Goal: Task Accomplishment & Management: Use online tool/utility

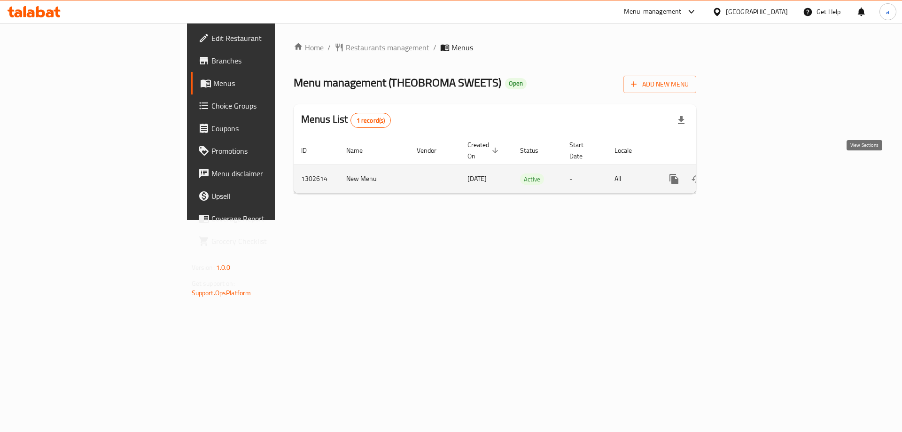
click at [747, 173] on icon "enhanced table" at bounding box center [741, 178] width 11 height 11
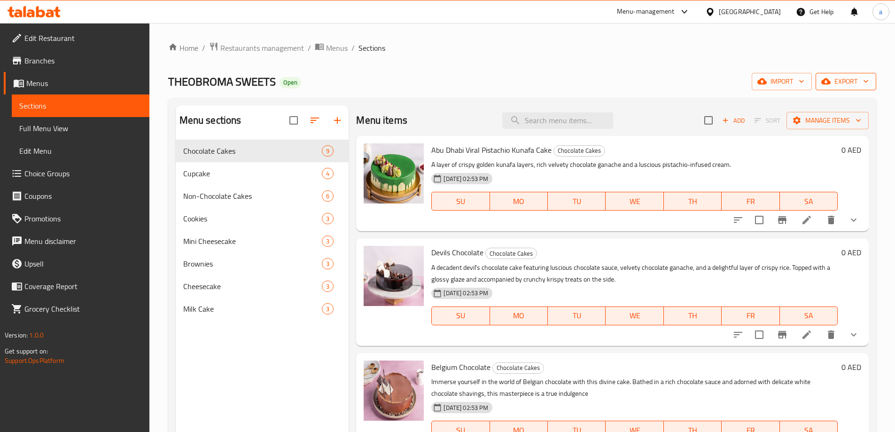
click at [838, 85] on span "export" at bounding box center [846, 82] width 46 height 12
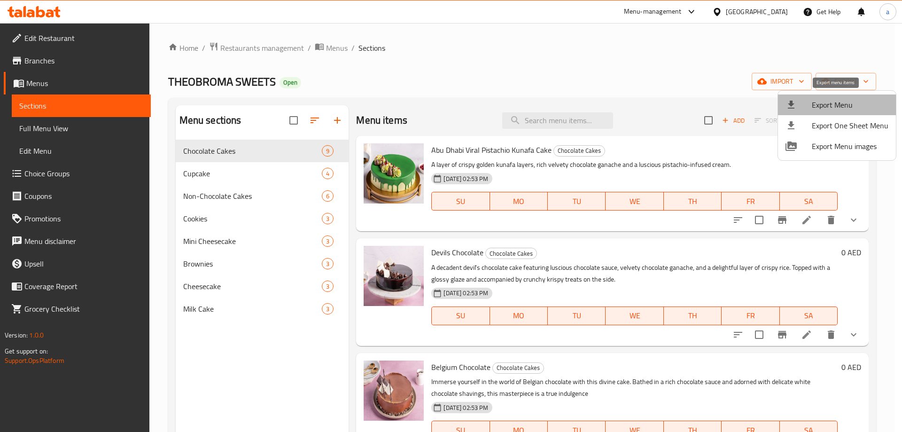
click at [849, 109] on span "Export Menu" at bounding box center [850, 104] width 77 height 11
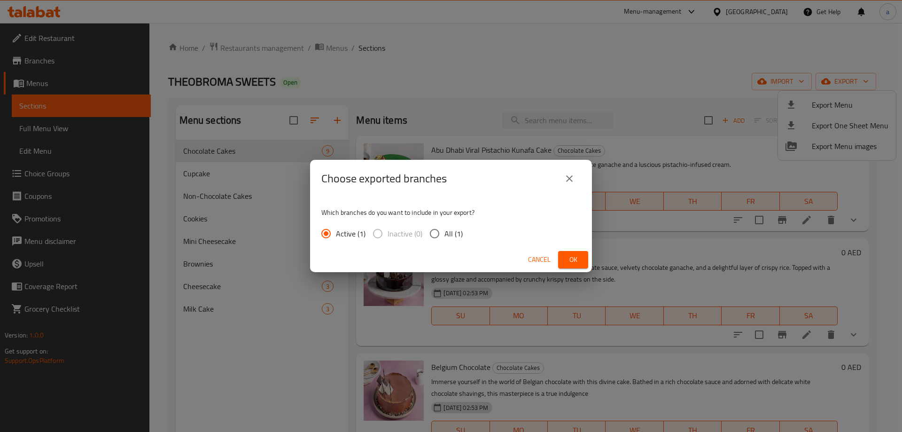
click at [436, 234] on input "All (1)" at bounding box center [435, 234] width 20 height 20
radio input "true"
click at [580, 269] on div "Cancel Ok" at bounding box center [451, 259] width 282 height 25
click at [579, 259] on span "Ok" at bounding box center [572, 260] width 15 height 12
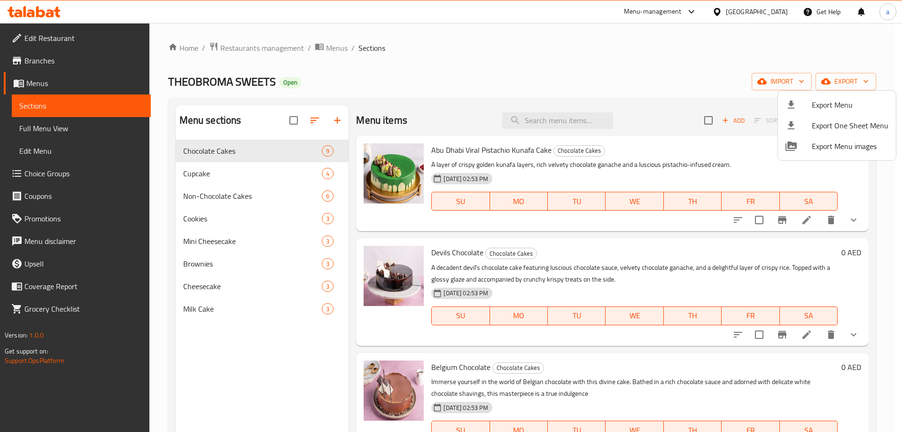
click at [58, 61] on div at bounding box center [451, 216] width 902 height 432
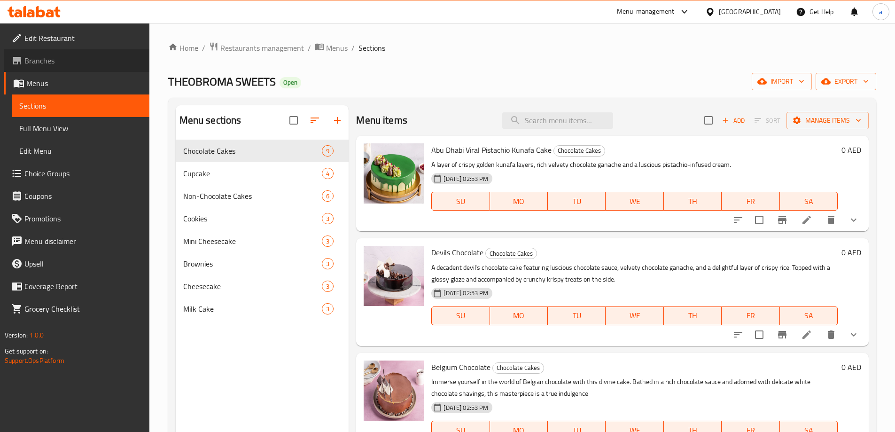
click at [46, 61] on span "Branches" at bounding box center [82, 60] width 117 height 11
